Goal: Transaction & Acquisition: Purchase product/service

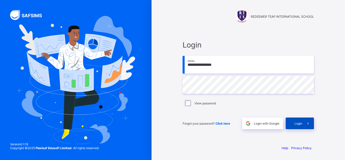
click at [301, 121] on div "Login" at bounding box center [300, 124] width 28 height 12
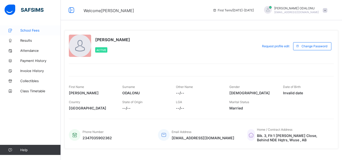
click at [34, 28] on link "School Fees" at bounding box center [30, 30] width 61 height 10
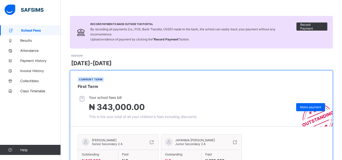
scroll to position [51, 0]
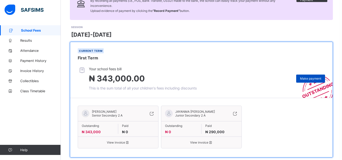
click at [312, 78] on span "Make payment" at bounding box center [310, 79] width 21 height 4
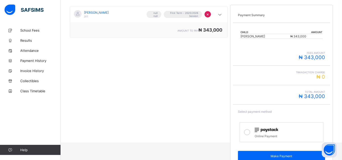
scroll to position [100, 0]
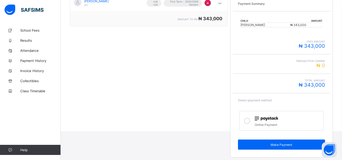
click at [248, 120] on icon at bounding box center [247, 121] width 6 height 6
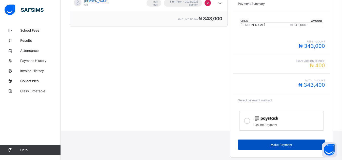
click at [280, 146] on span "Make Payment" at bounding box center [280, 145] width 79 height 4
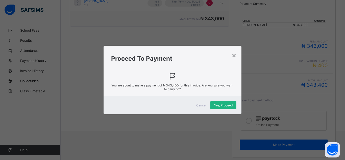
click at [229, 106] on span "Yes, Proceed" at bounding box center [223, 105] width 18 height 4
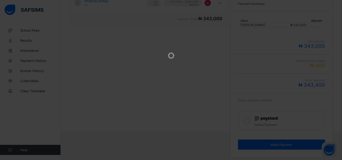
scroll to position [0, 0]
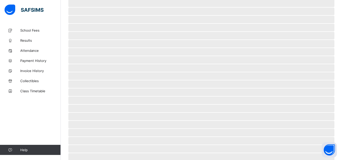
scroll to position [33, 0]
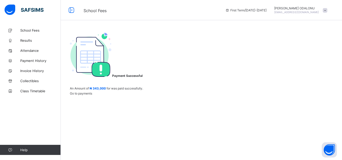
click at [92, 95] on span "Go to payments" at bounding box center [81, 94] width 22 height 4
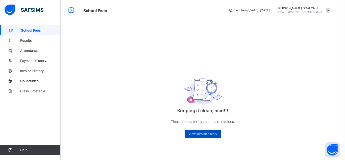
click at [194, 132] on span "View invoice history" at bounding box center [203, 134] width 29 height 4
click at [204, 135] on span "View invoice history" at bounding box center [203, 134] width 29 height 4
click at [211, 134] on span "View invoice history" at bounding box center [203, 134] width 29 height 4
click at [34, 72] on span "Invoice History" at bounding box center [40, 71] width 40 height 4
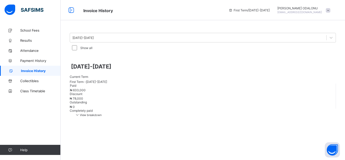
click at [102, 113] on span "View breakdown" at bounding box center [88, 115] width 27 height 4
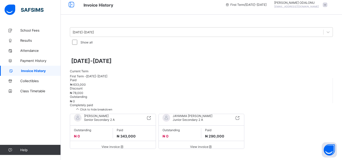
scroll to position [10, 0]
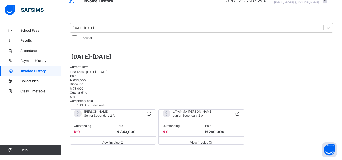
click at [112, 141] on span "View invoice" at bounding box center [113, 143] width 78 height 4
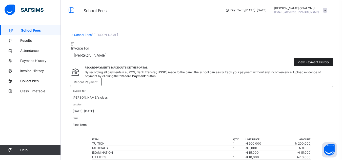
click at [314, 60] on span "View Payment History" at bounding box center [312, 62] width 31 height 4
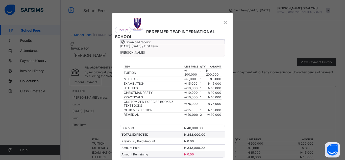
click at [151, 44] on span "Download receipt" at bounding box center [138, 42] width 25 height 4
